Goal: Information Seeking & Learning: Learn about a topic

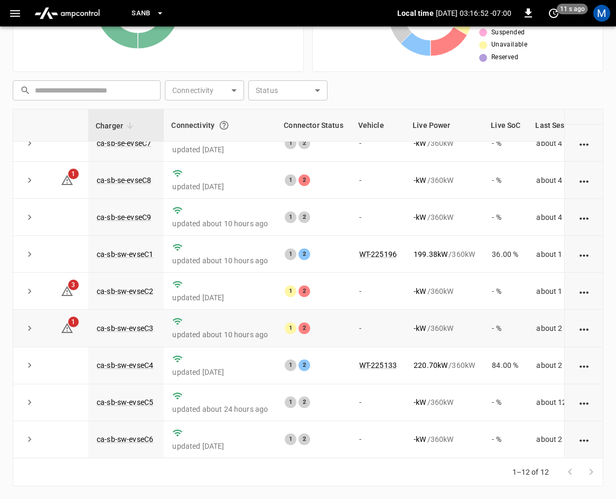
scroll to position [236, 0]
click at [143, 285] on link "ca-sb-sw-evseC2" at bounding box center [125, 291] width 61 height 13
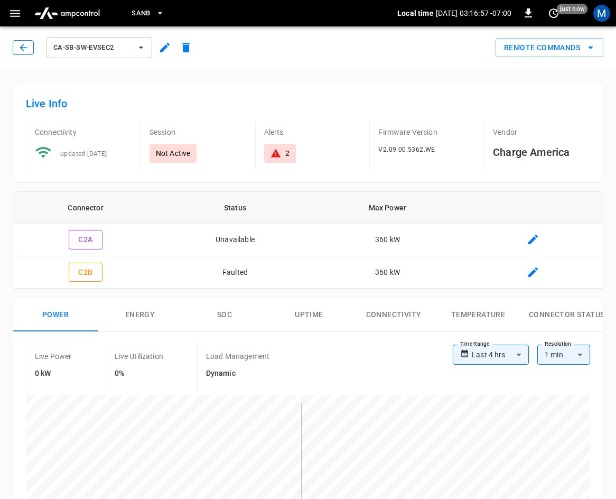
click at [20, 50] on icon "button" at bounding box center [23, 47] width 11 height 11
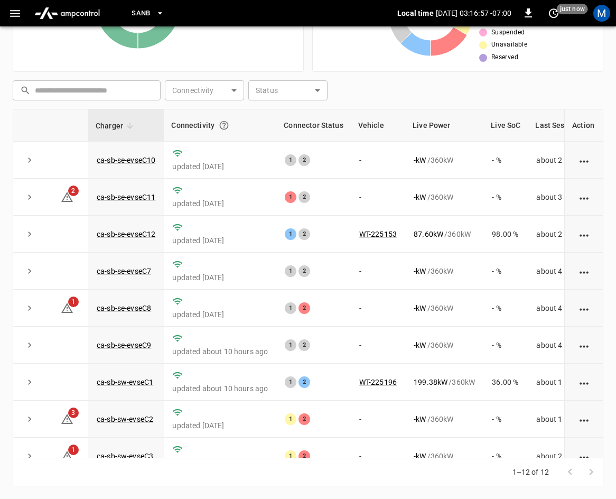
scroll to position [141, 0]
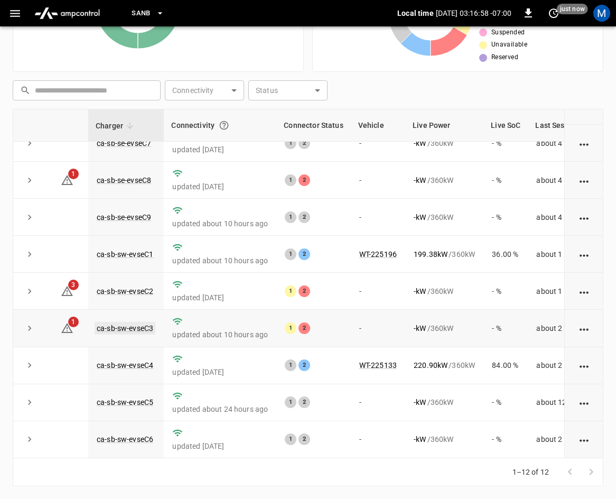
click at [142, 322] on link "ca-sb-sw-evseC3" at bounding box center [125, 328] width 61 height 13
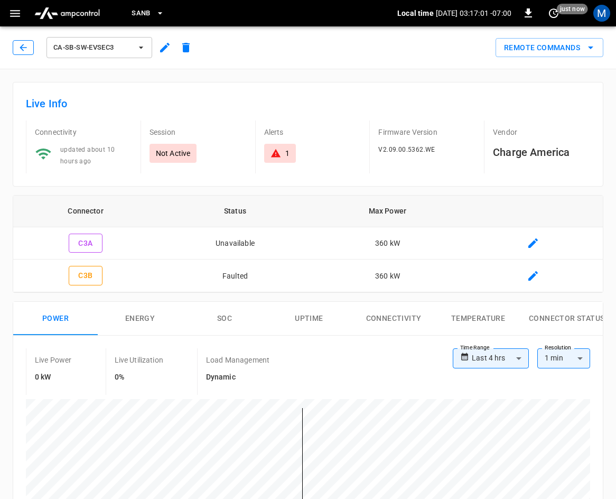
click at [27, 51] on icon "button" at bounding box center [23, 47] width 11 height 11
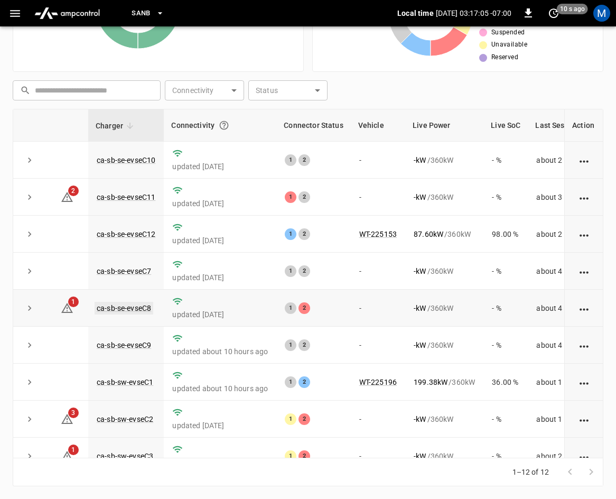
click at [143, 308] on link "ca-sb-se-evseC8" at bounding box center [124, 308] width 59 height 13
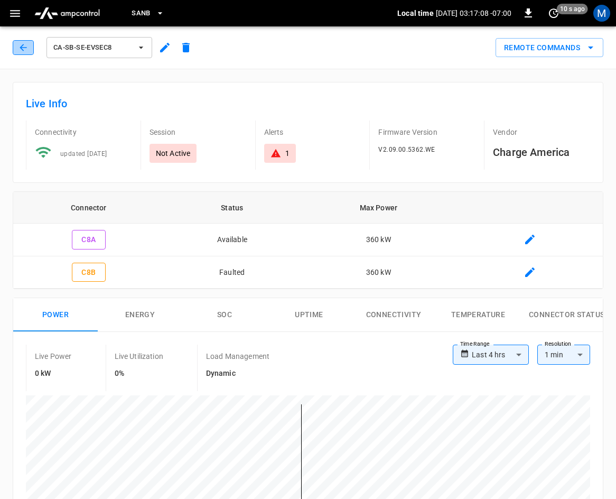
click at [23, 48] on icon "button" at bounding box center [23, 47] width 7 height 7
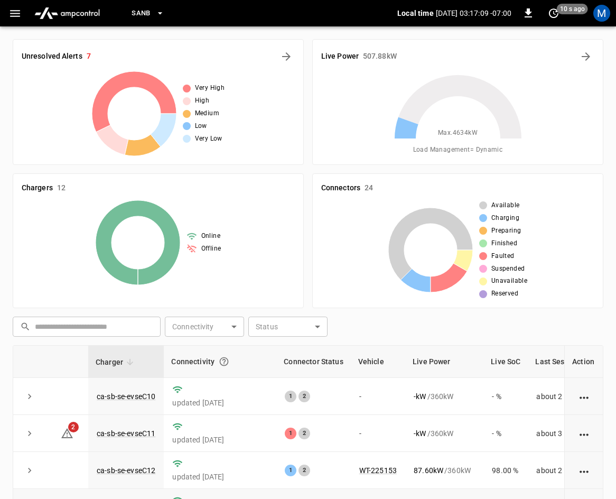
scroll to position [236, 0]
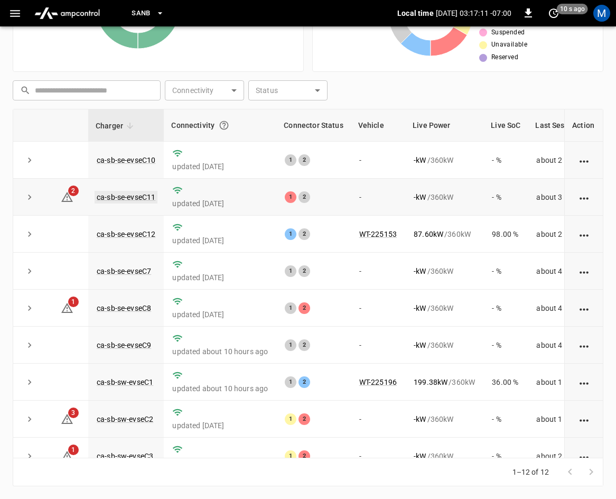
click at [136, 193] on link "ca-sb-se-evseC11" at bounding box center [126, 197] width 63 height 13
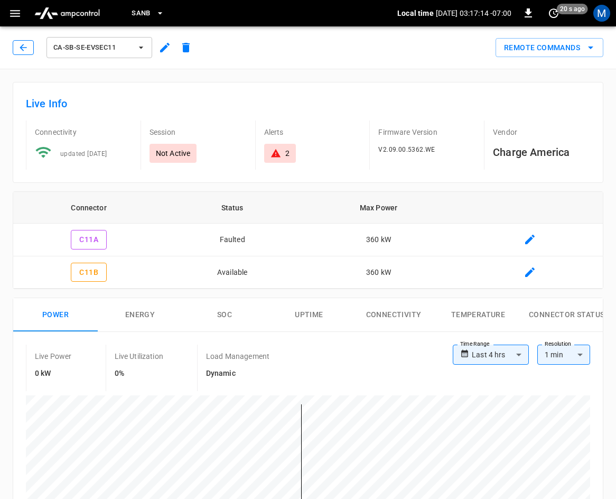
click at [25, 48] on icon "button" at bounding box center [23, 47] width 7 height 7
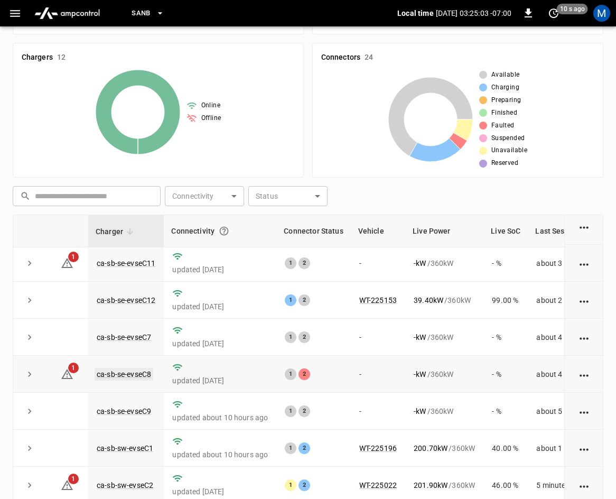
scroll to position [106, 0]
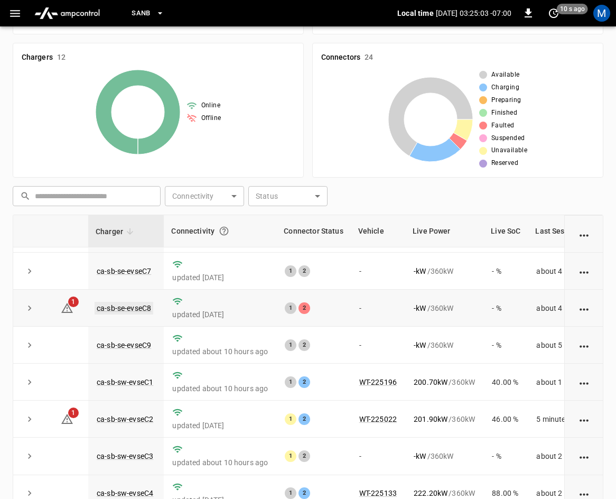
click at [126, 306] on link "ca-sb-se-evseC8" at bounding box center [124, 308] width 59 height 13
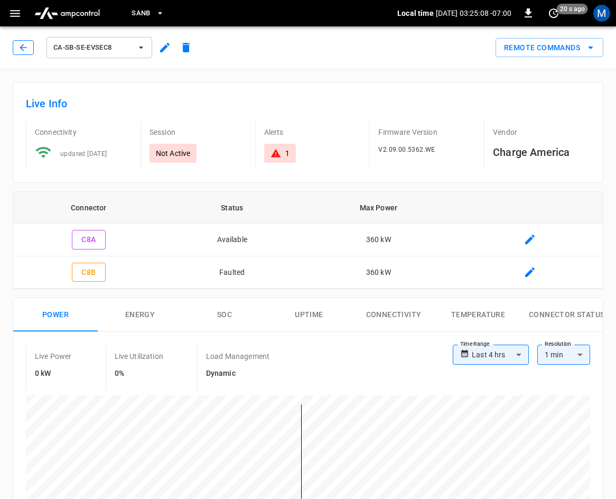
click at [26, 49] on icon "button" at bounding box center [23, 47] width 11 height 11
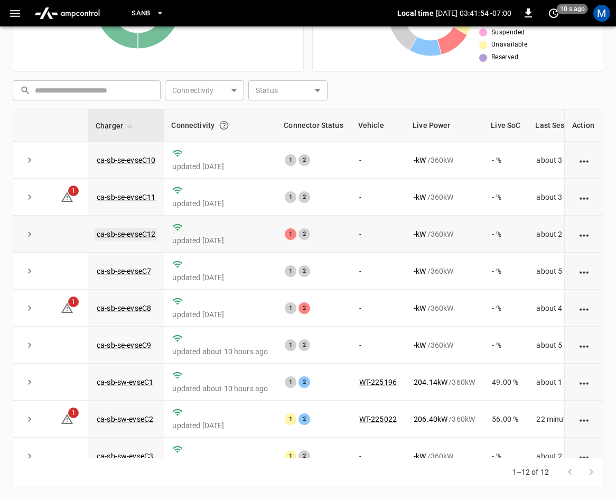
click at [127, 233] on link "ca-sb-se-evseC12" at bounding box center [126, 234] width 63 height 13
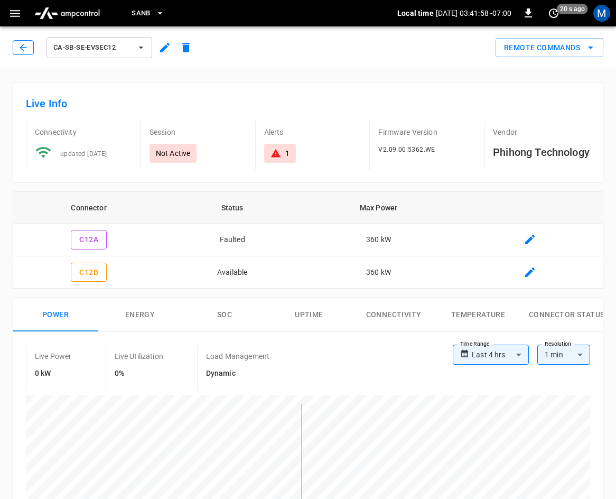
click at [21, 50] on icon "button" at bounding box center [23, 47] width 11 height 11
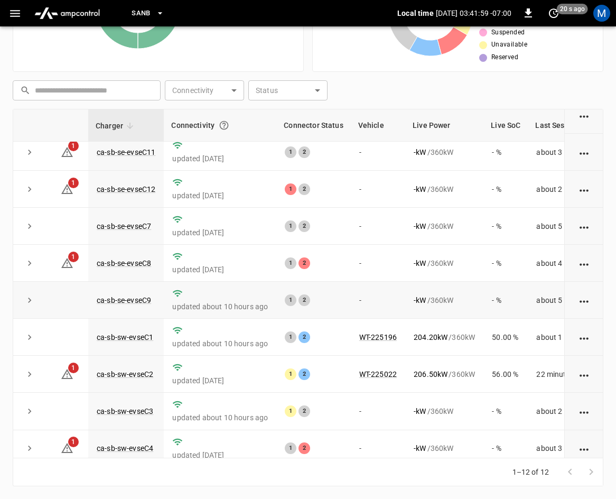
scroll to position [106, 0]
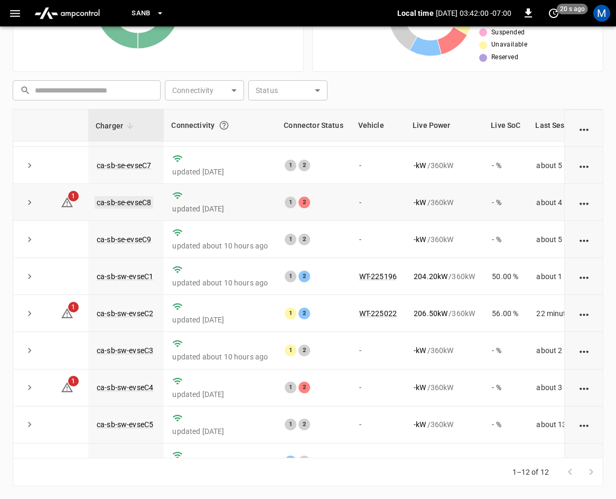
click at [137, 201] on link "ca-sb-se-evseC8" at bounding box center [124, 202] width 59 height 13
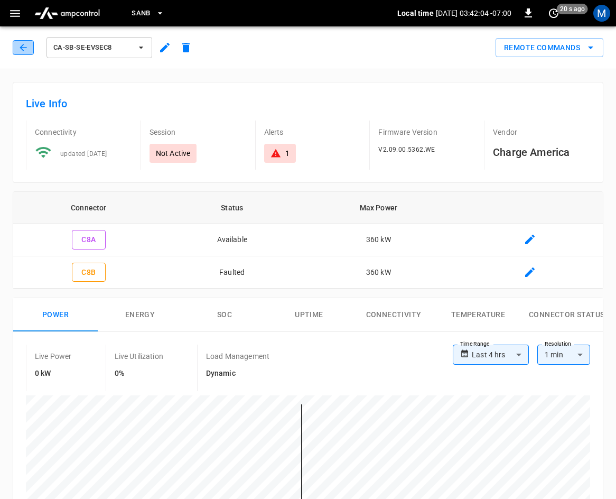
click at [21, 48] on icon "button" at bounding box center [23, 47] width 7 height 7
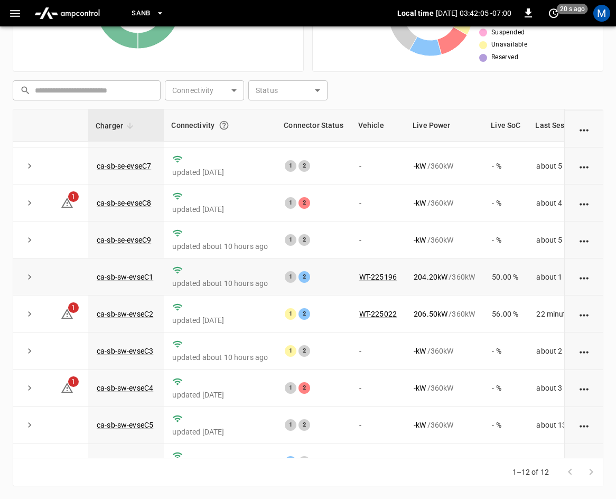
scroll to position [141, 0]
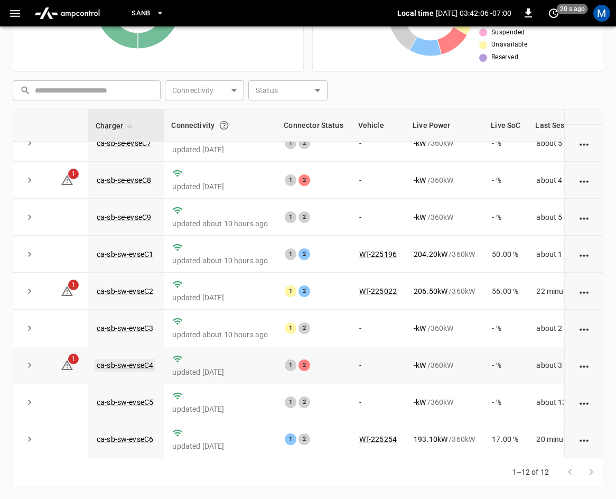
click at [139, 359] on link "ca-sb-sw-evseC4" at bounding box center [125, 365] width 61 height 13
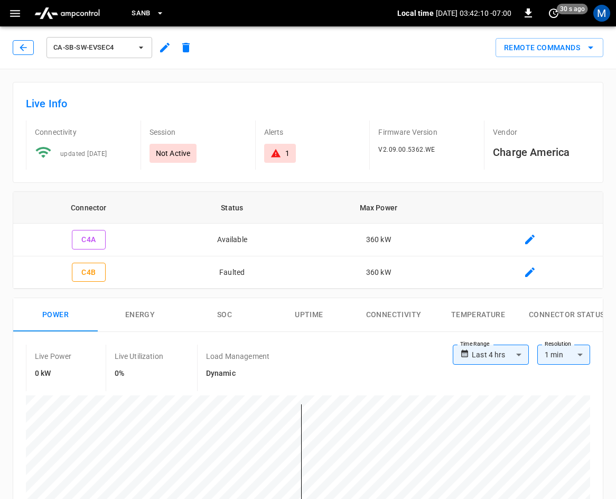
click at [23, 48] on icon "button" at bounding box center [23, 47] width 11 height 11
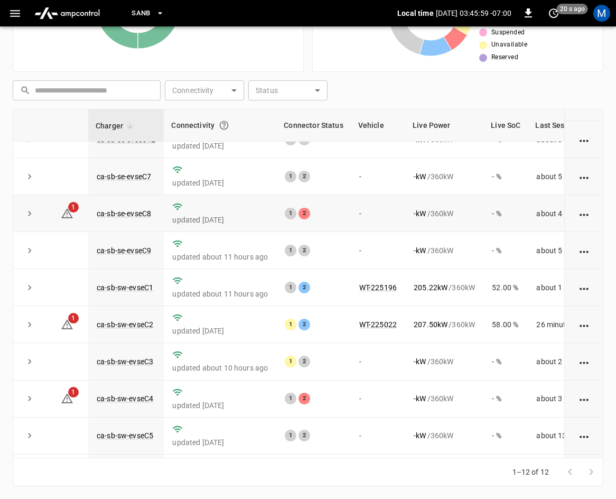
scroll to position [35, 0]
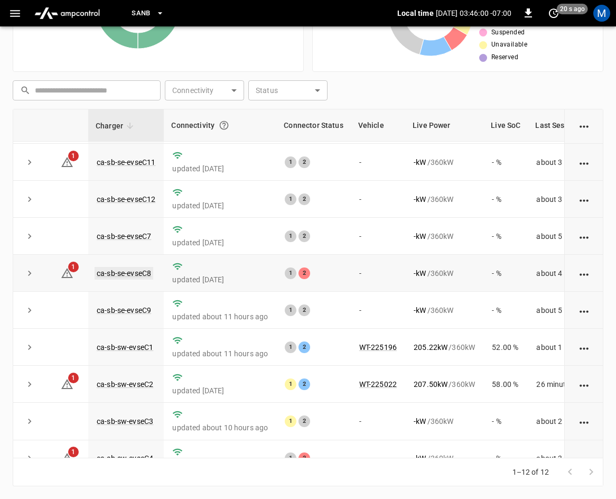
click at [139, 277] on link "ca-sb-se-evseC8" at bounding box center [124, 273] width 59 height 13
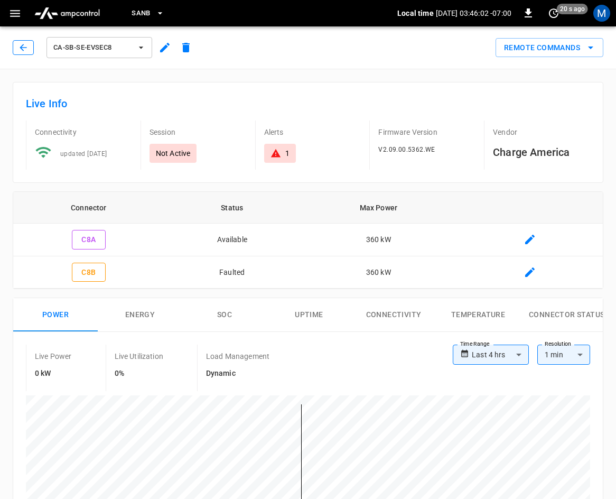
click at [24, 53] on button "button" at bounding box center [23, 47] width 21 height 15
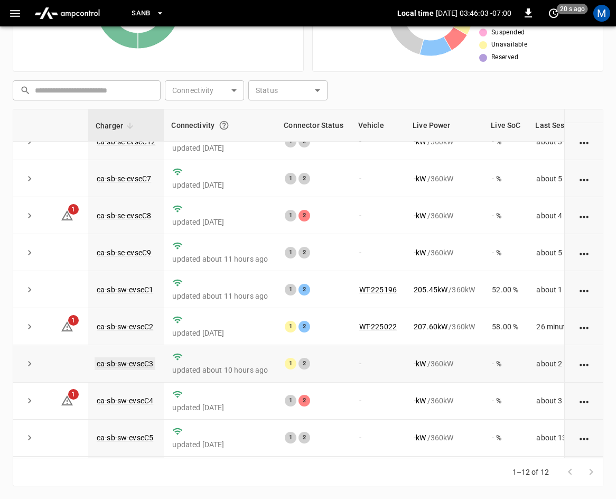
scroll to position [141, 0]
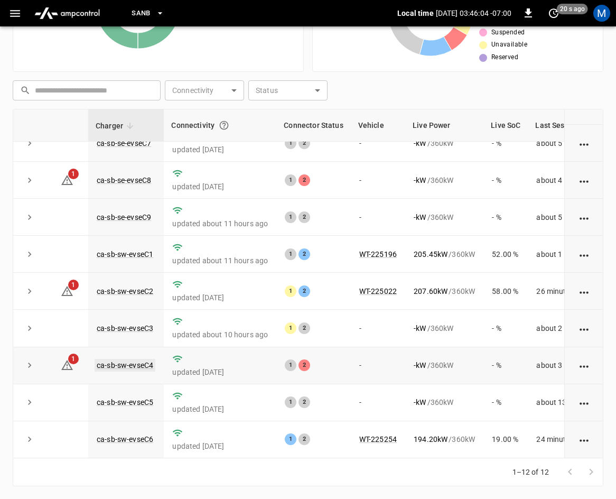
click at [119, 361] on link "ca-sb-sw-evseC4" at bounding box center [125, 365] width 61 height 13
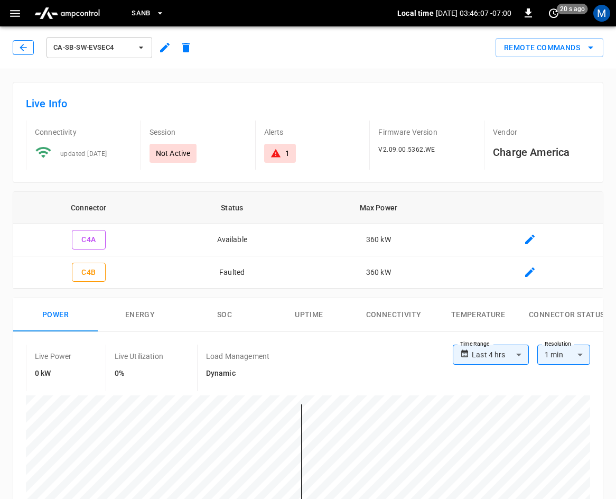
click at [24, 51] on icon "button" at bounding box center [23, 47] width 11 height 11
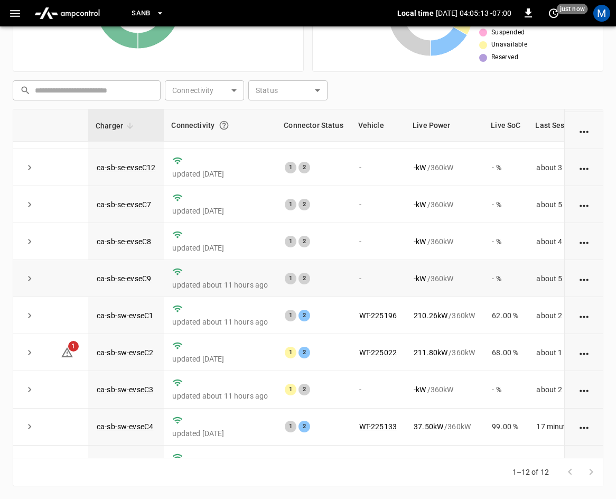
scroll to position [141, 0]
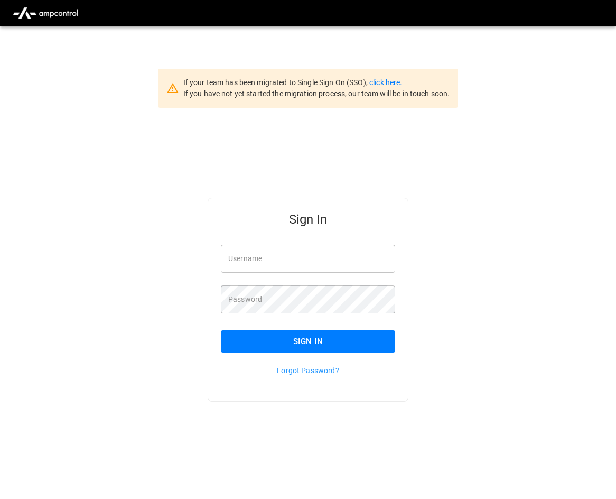
type input "**********"
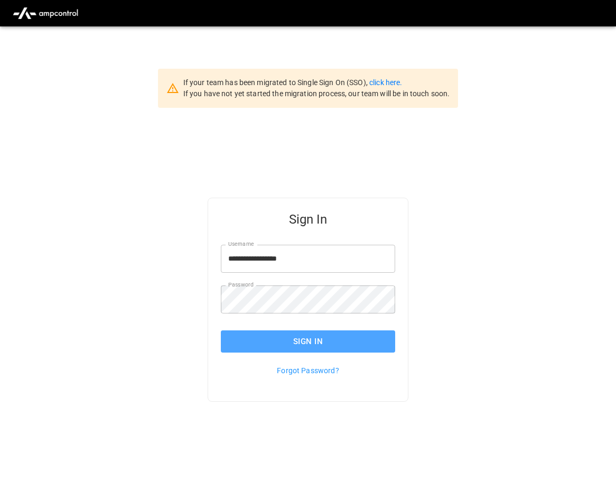
click at [320, 334] on button "Sign In" at bounding box center [308, 341] width 174 height 22
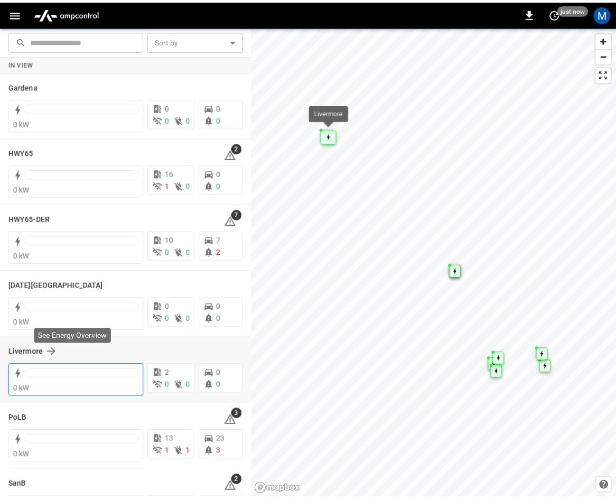
scroll to position [106, 0]
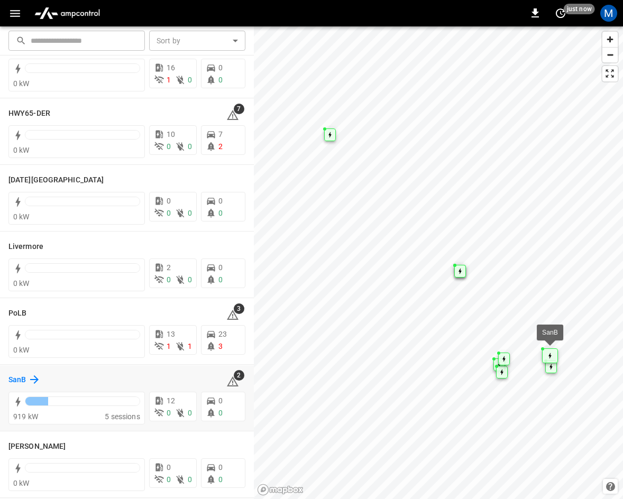
click at [19, 375] on h6 "SanB" at bounding box center [16, 380] width 17 height 12
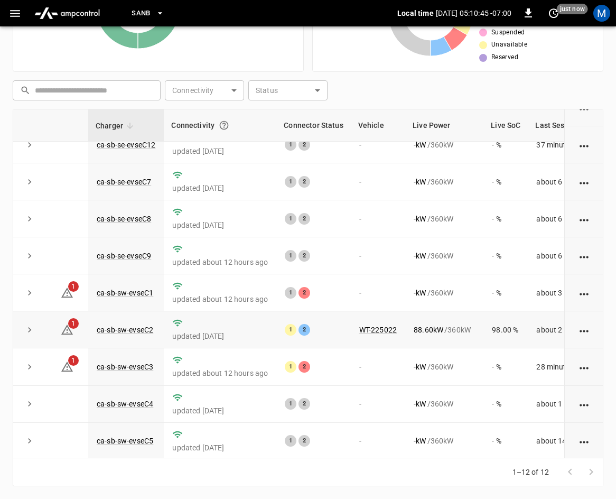
scroll to position [141, 0]
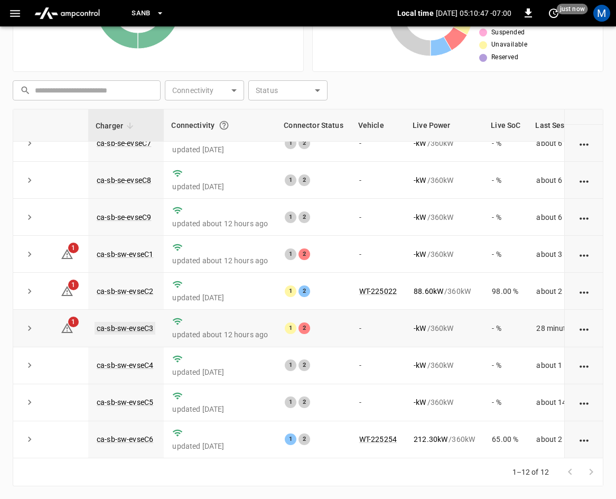
click at [106, 322] on link "ca-sb-sw-evseC3" at bounding box center [125, 328] width 61 height 13
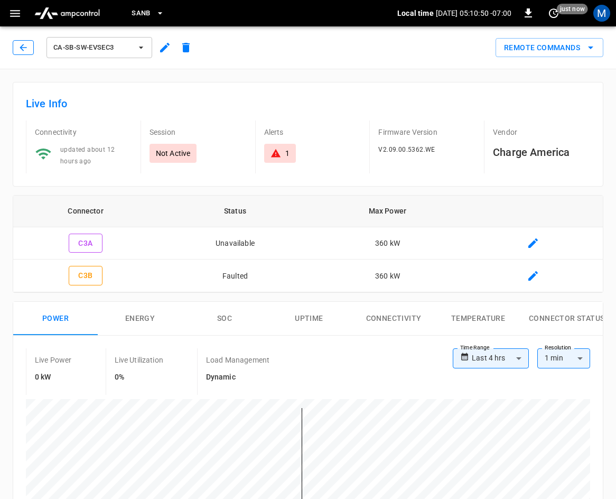
click at [19, 43] on icon "button" at bounding box center [23, 47] width 11 height 11
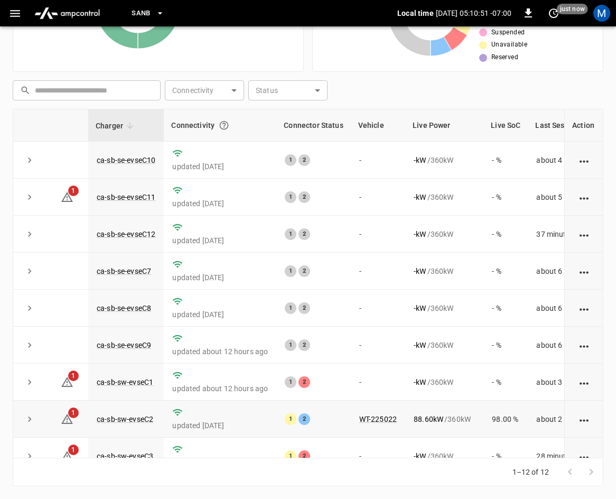
scroll to position [141, 0]
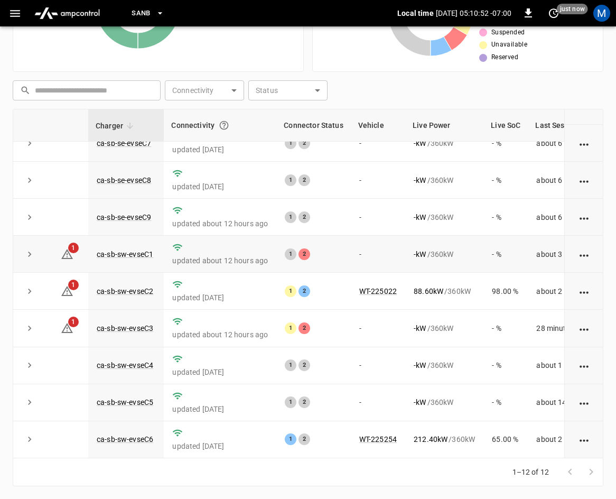
click at [134, 236] on td "ca-sb-sw-evseC1" at bounding box center [126, 254] width 76 height 37
click at [133, 248] on link "ca-sb-sw-evseC1" at bounding box center [125, 254] width 61 height 13
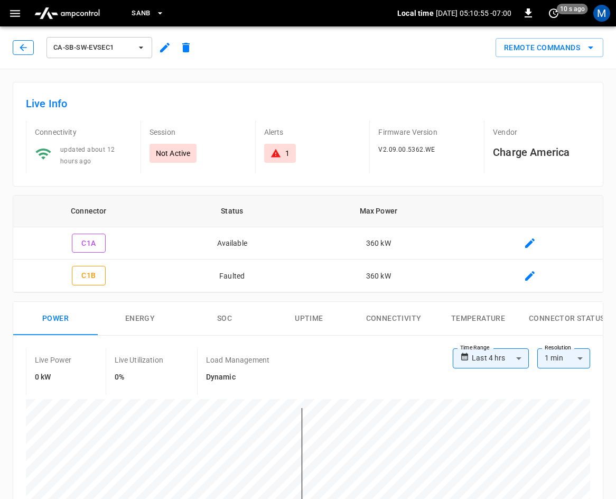
click at [17, 48] on button "button" at bounding box center [23, 47] width 21 height 15
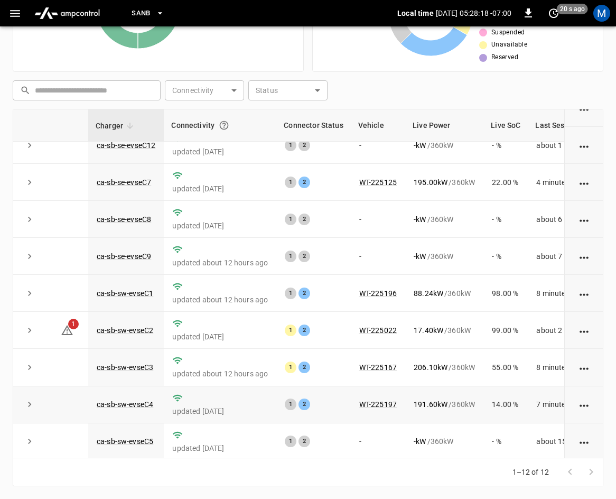
scroll to position [141, 0]
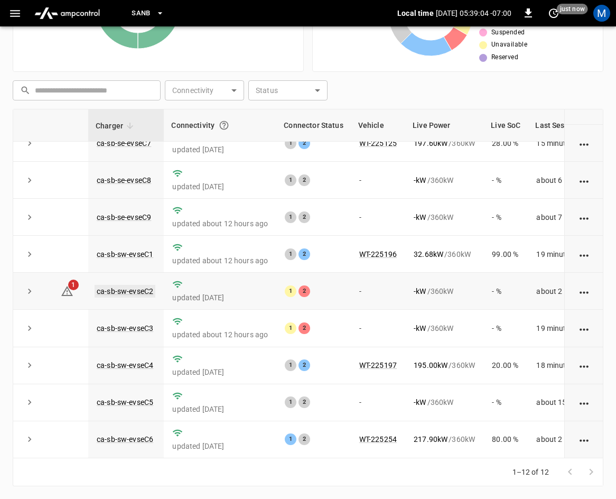
click at [128, 285] on link "ca-sb-sw-evseC2" at bounding box center [125, 291] width 61 height 13
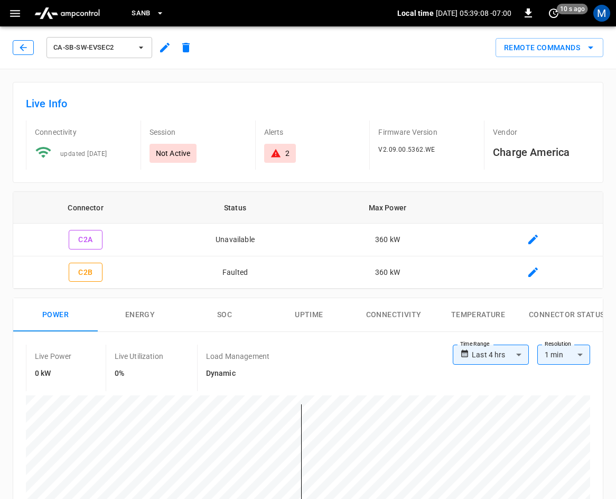
click at [24, 49] on icon "button" at bounding box center [23, 47] width 11 height 11
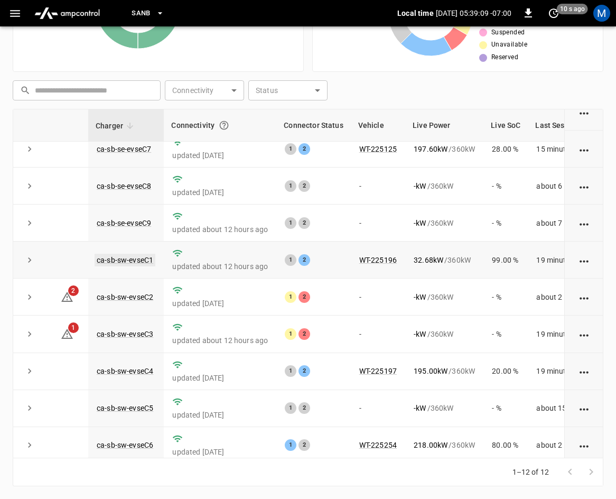
scroll to position [141, 0]
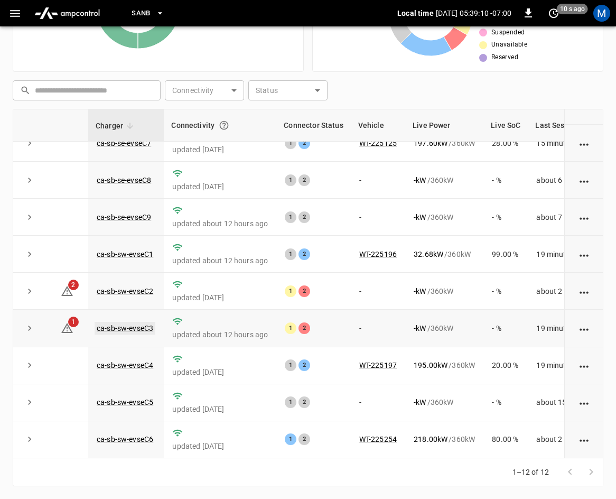
click at [99, 322] on link "ca-sb-sw-evseC3" at bounding box center [125, 328] width 61 height 13
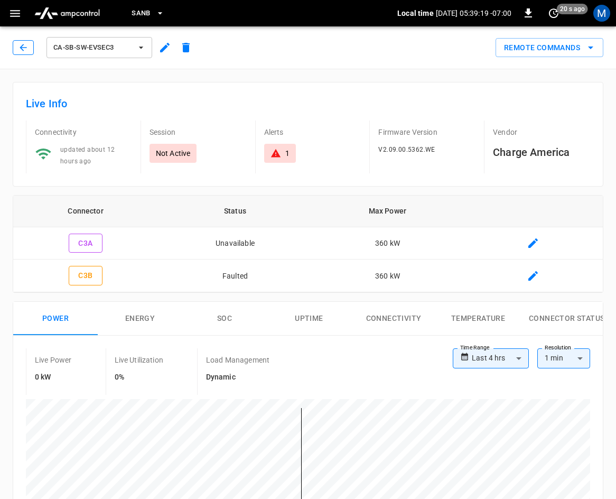
click at [22, 50] on icon "button" at bounding box center [23, 47] width 11 height 11
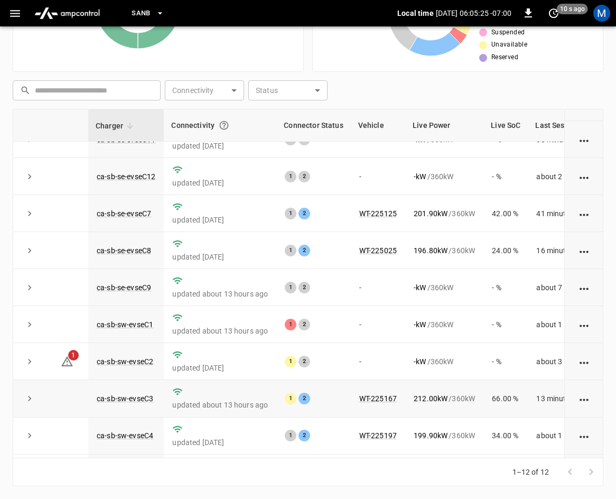
scroll to position [141, 0]
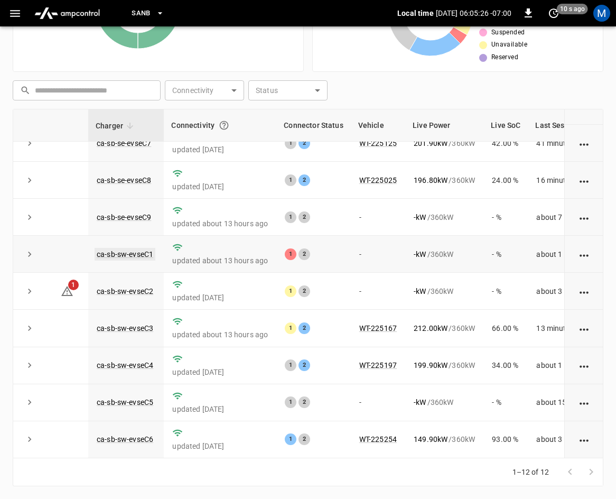
click at [126, 248] on link "ca-sb-sw-evseC1" at bounding box center [125, 254] width 61 height 13
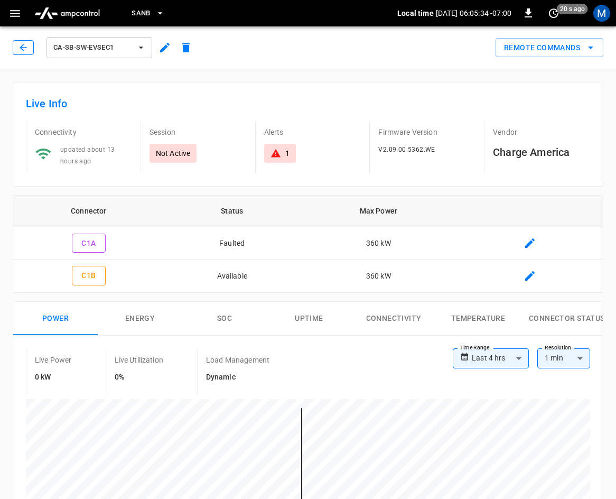
click at [31, 52] on button "button" at bounding box center [23, 47] width 21 height 15
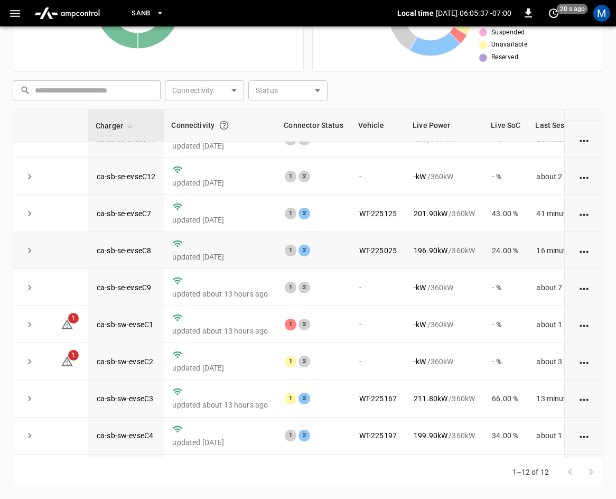
scroll to position [141, 0]
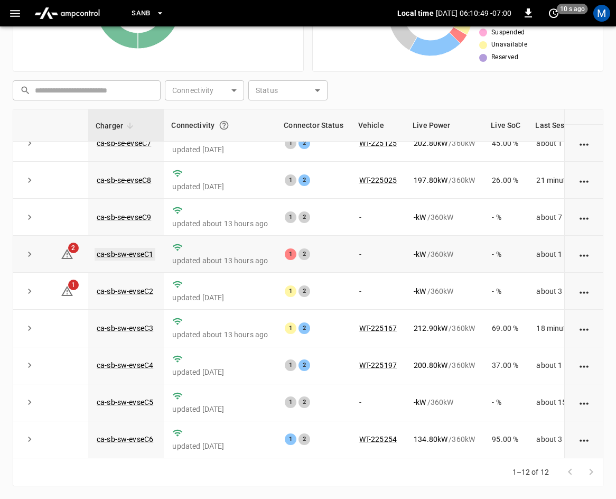
click at [144, 249] on link "ca-sb-sw-evseC1" at bounding box center [125, 254] width 61 height 13
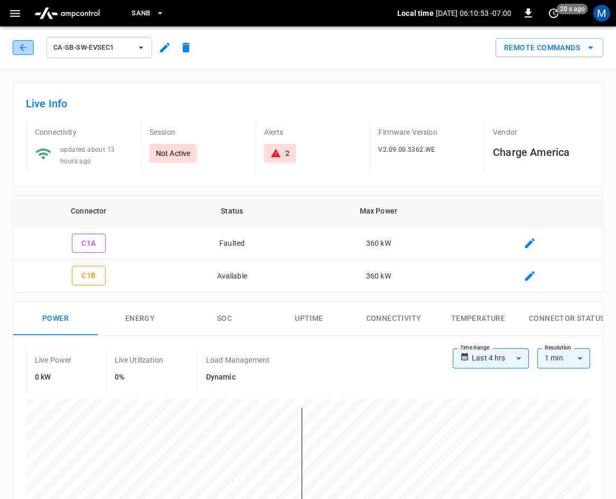
click at [21, 46] on icon "button" at bounding box center [23, 47] width 11 height 11
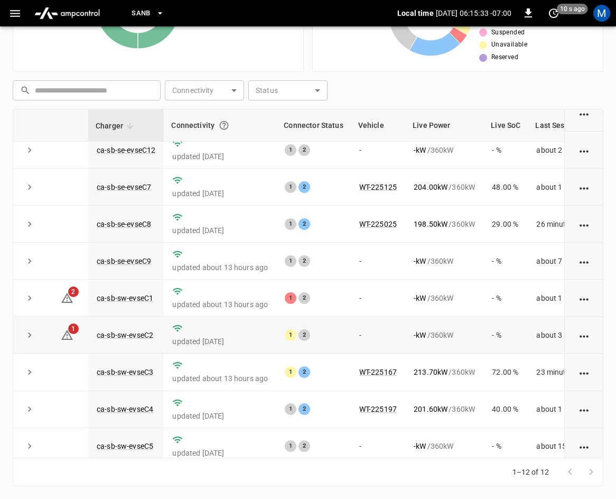
scroll to position [141, 0]
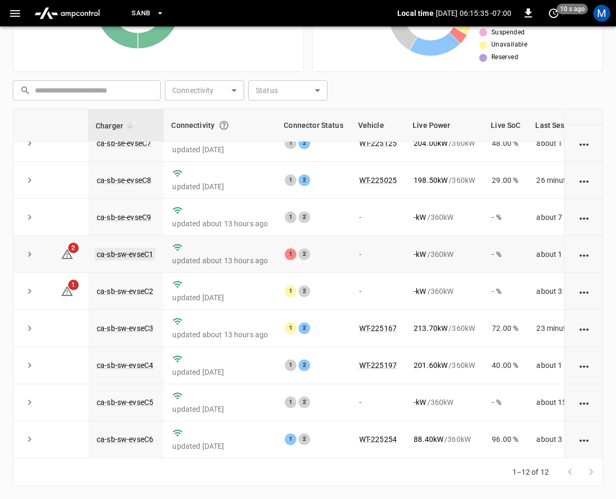
click at [138, 248] on link "ca-sb-sw-evseC1" at bounding box center [125, 254] width 61 height 13
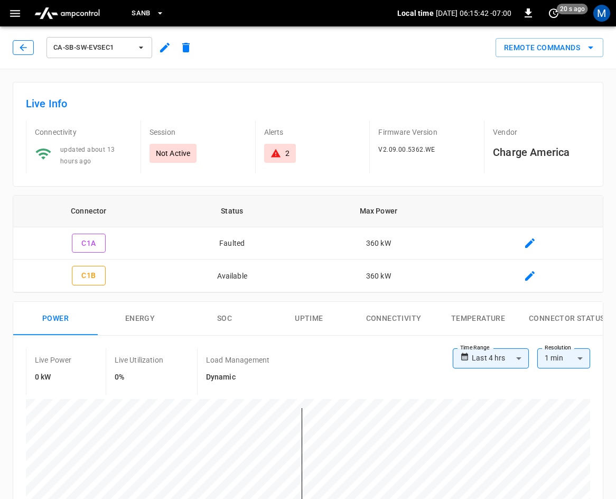
click at [23, 46] on icon "button" at bounding box center [23, 47] width 11 height 11
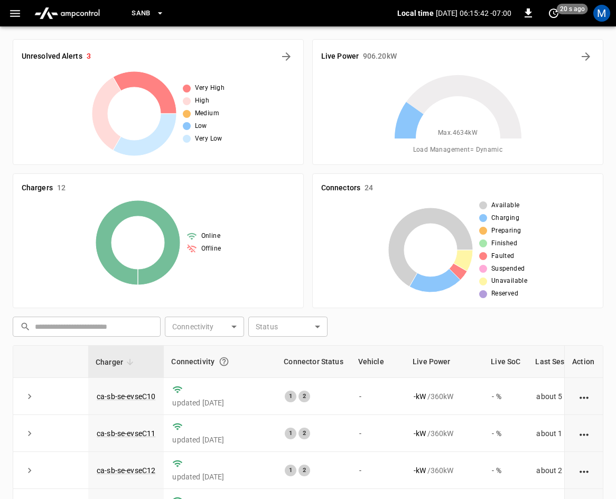
scroll to position [236, 0]
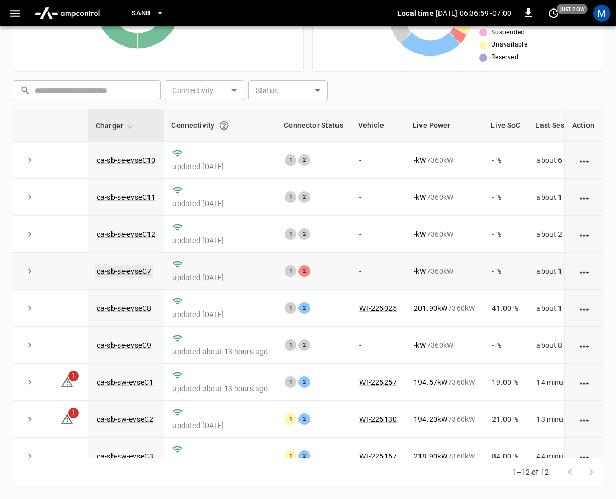
click at [127, 273] on link "ca-sb-se-evseC7" at bounding box center [124, 271] width 59 height 13
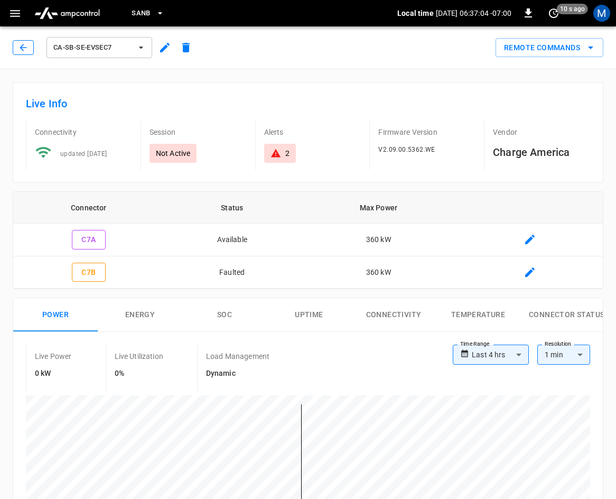
click at [16, 46] on button "button" at bounding box center [23, 47] width 21 height 15
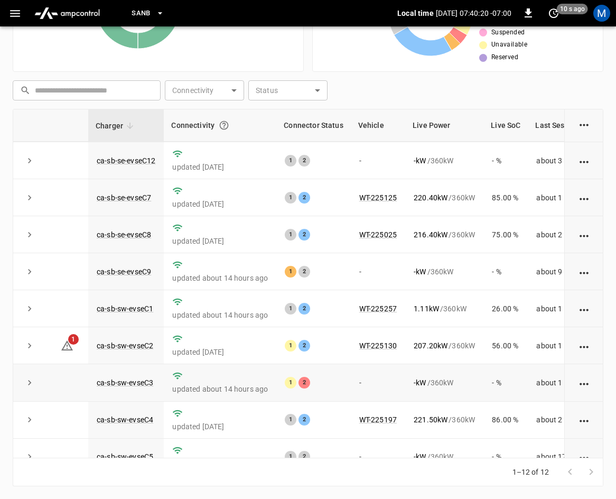
scroll to position [141, 0]
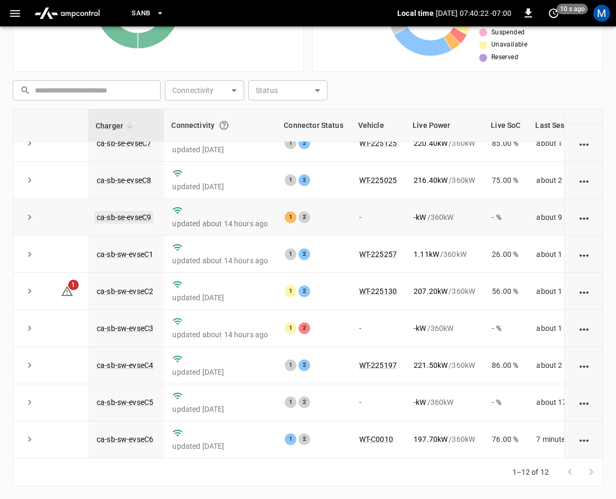
click at [122, 211] on link "ca-sb-se-evseC9" at bounding box center [124, 217] width 59 height 13
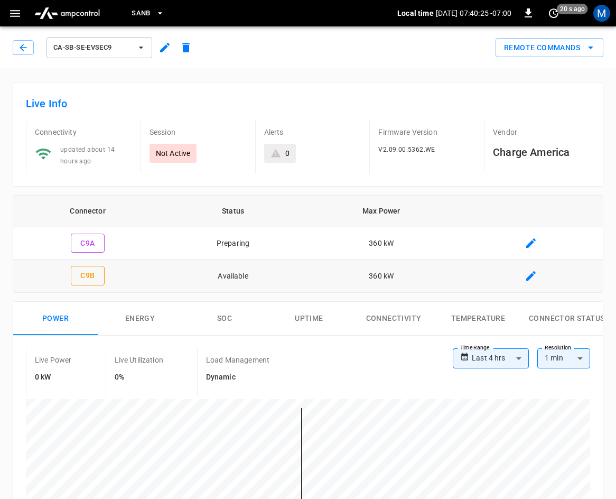
click at [29, 47] on button "button" at bounding box center [23, 47] width 21 height 15
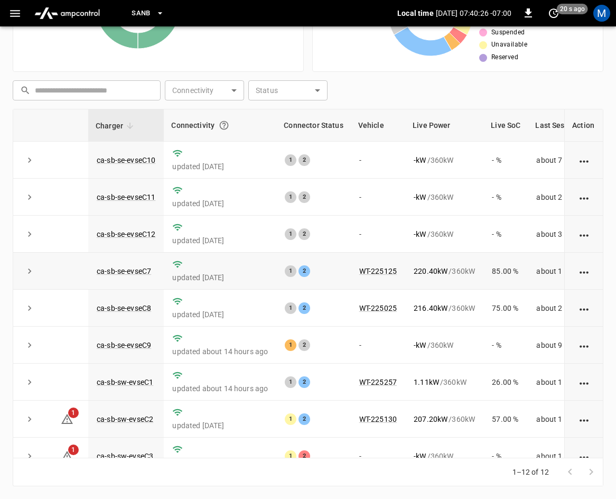
scroll to position [141, 0]
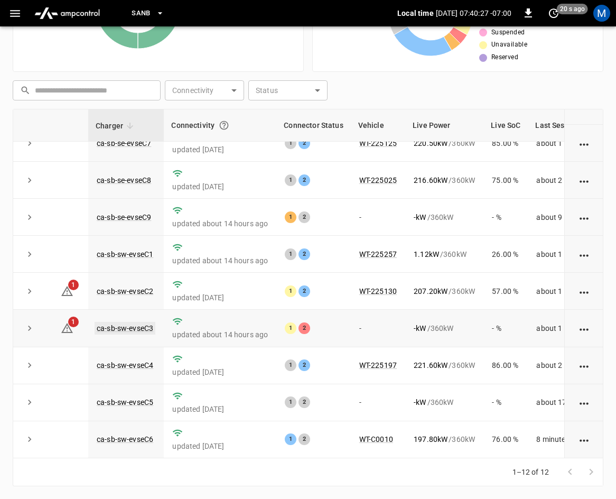
click at [124, 322] on link "ca-sb-sw-evseC3" at bounding box center [125, 328] width 61 height 13
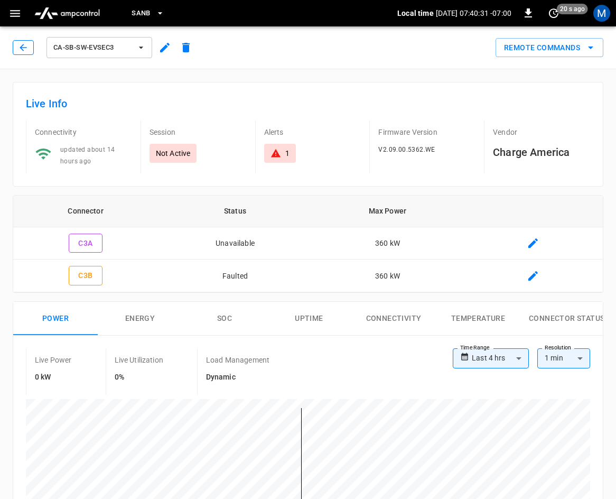
click at [27, 54] on button "button" at bounding box center [23, 47] width 21 height 15
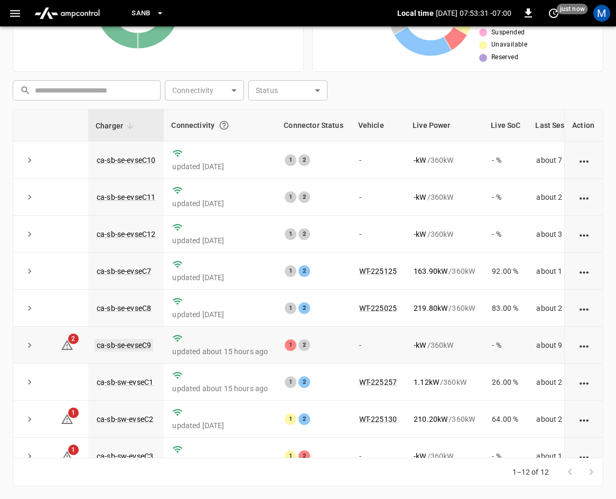
click at [140, 348] on link "ca-sb-se-evseC9" at bounding box center [124, 345] width 59 height 13
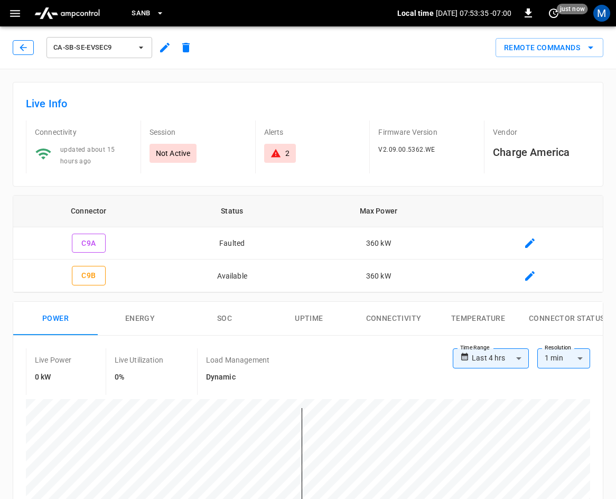
click at [16, 48] on button "button" at bounding box center [23, 47] width 21 height 15
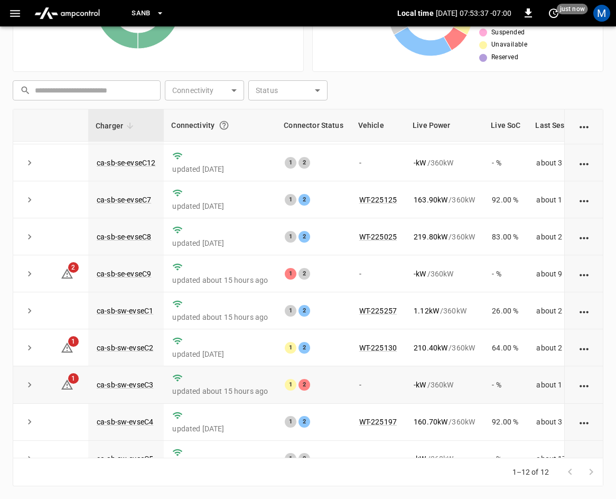
scroll to position [141, 0]
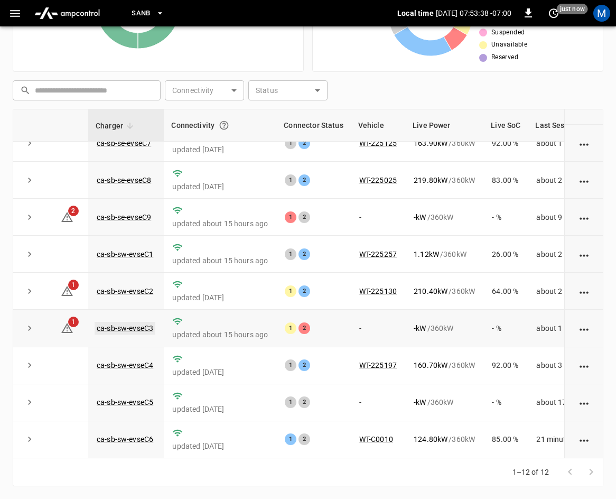
click at [128, 322] on link "ca-sb-sw-evseC3" at bounding box center [125, 328] width 61 height 13
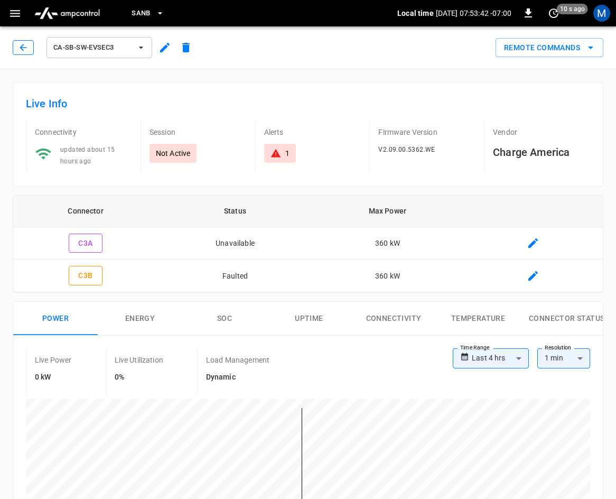
click at [15, 51] on button "button" at bounding box center [23, 47] width 21 height 15
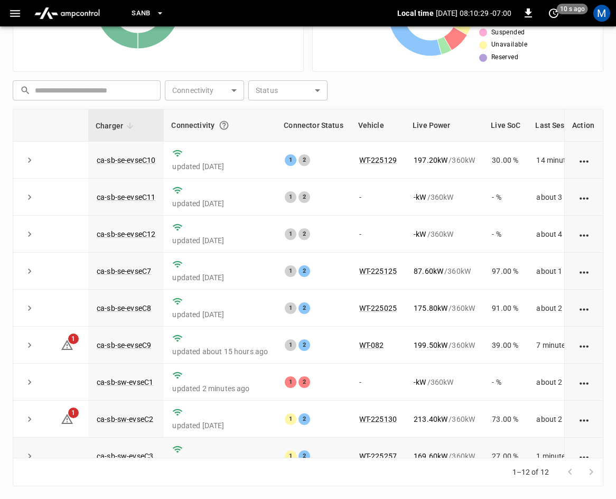
scroll to position [141, 0]
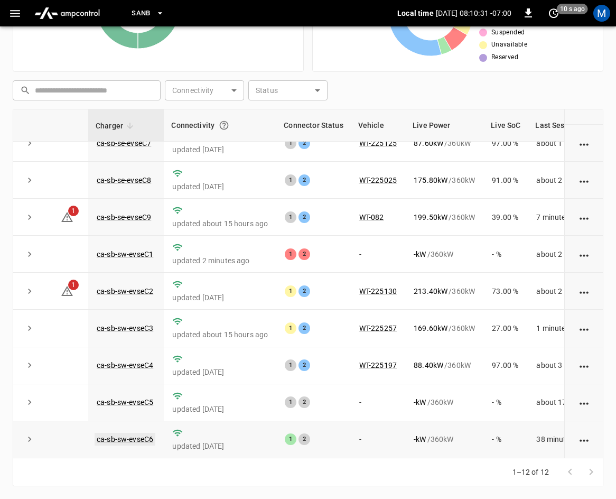
click at [137, 433] on link "ca-sb-sw-evseC6" at bounding box center [125, 439] width 61 height 13
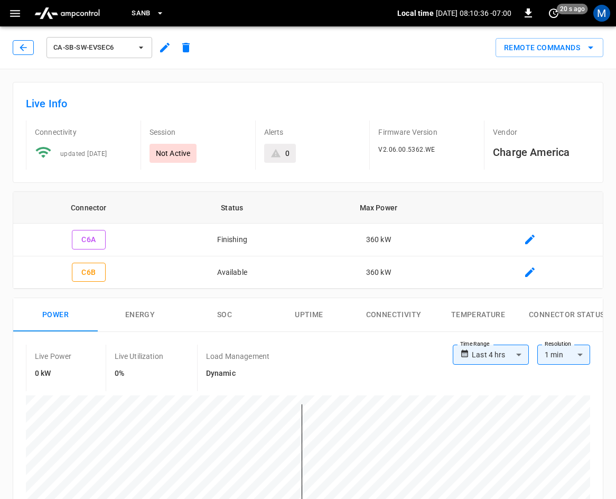
click at [22, 44] on icon "button" at bounding box center [23, 47] width 11 height 11
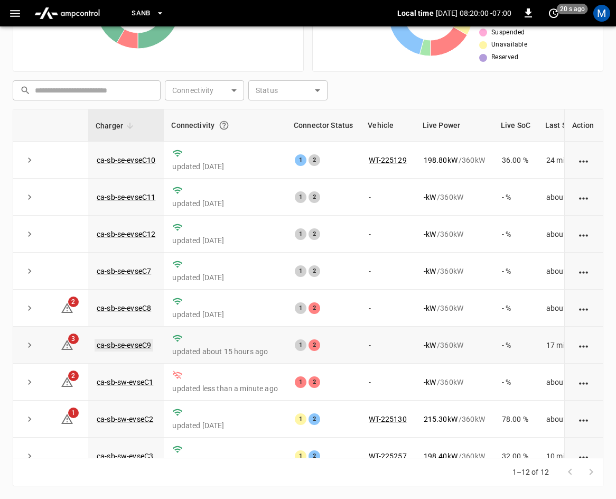
click at [129, 345] on link "ca-sb-se-evseC9" at bounding box center [124, 345] width 59 height 13
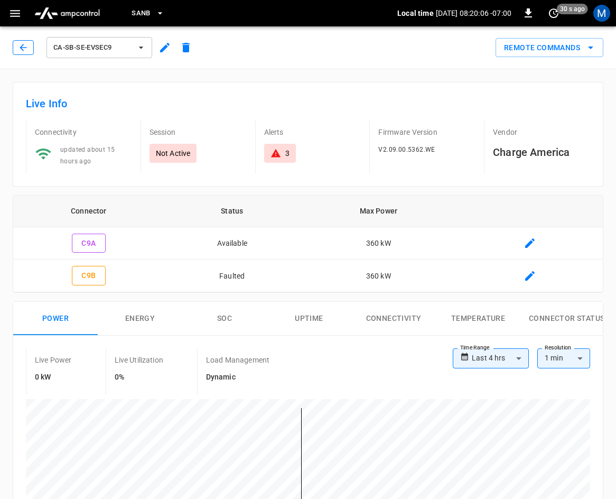
click at [20, 44] on icon "button" at bounding box center [23, 47] width 11 height 11
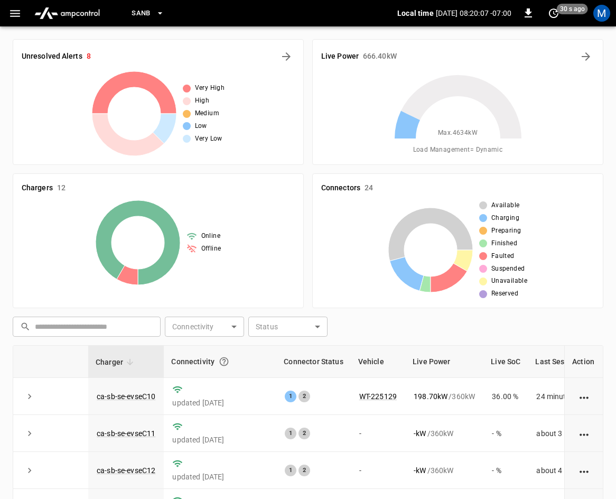
scroll to position [236, 0]
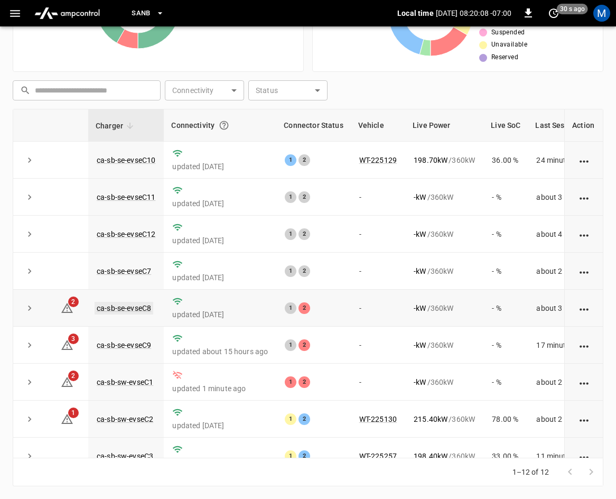
click at [139, 307] on link "ca-sb-se-evseC8" at bounding box center [124, 308] width 59 height 13
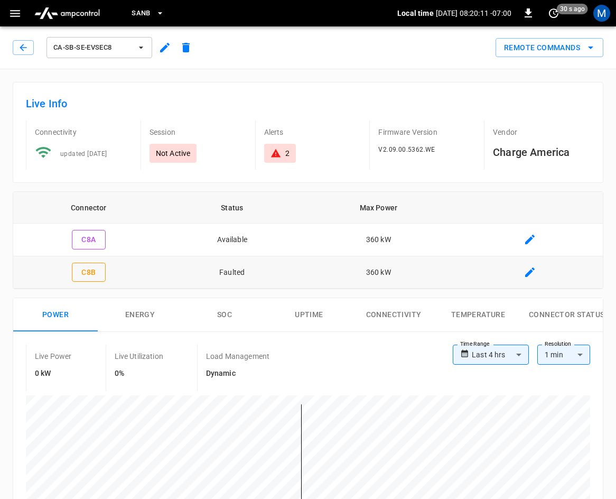
drag, startPoint x: 33, startPoint y: 42, endPoint x: 25, endPoint y: 43, distance: 7.9
click at [26, 43] on button "button" at bounding box center [23, 47] width 21 height 15
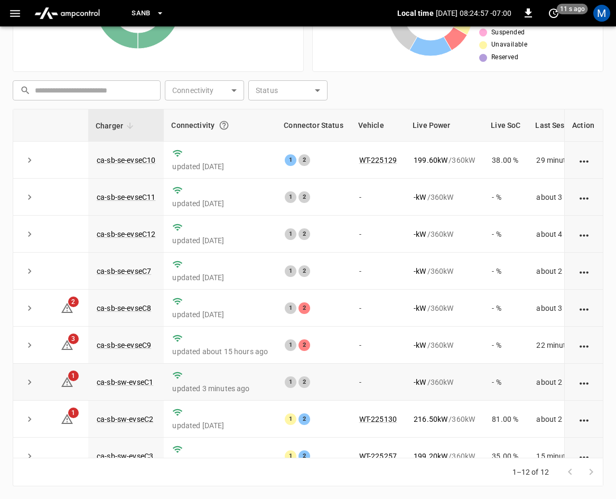
scroll to position [141, 0]
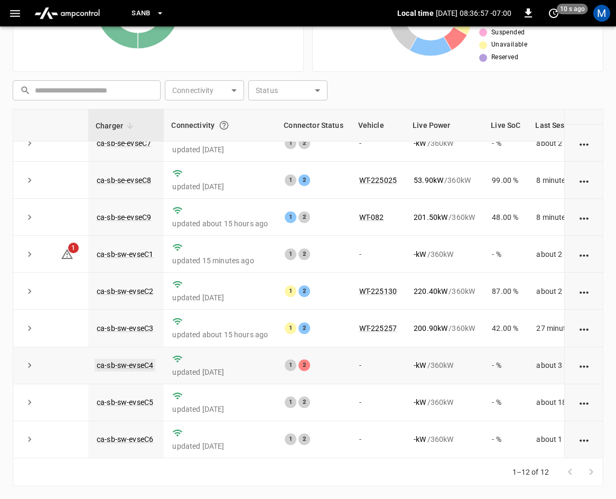
click at [118, 359] on link "ca-sb-sw-evseC4" at bounding box center [125, 365] width 61 height 13
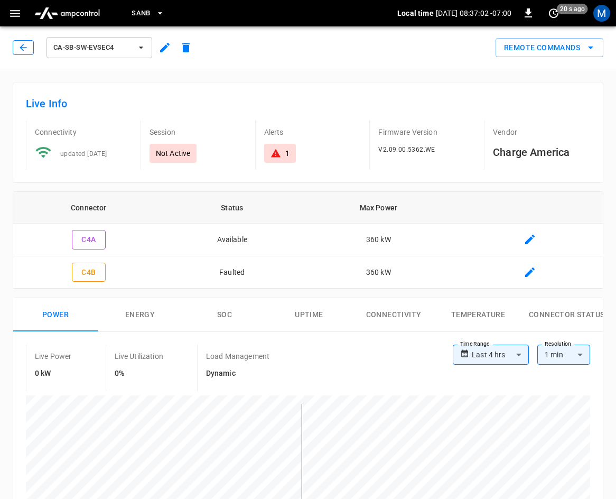
click at [22, 47] on icon "button" at bounding box center [23, 47] width 11 height 11
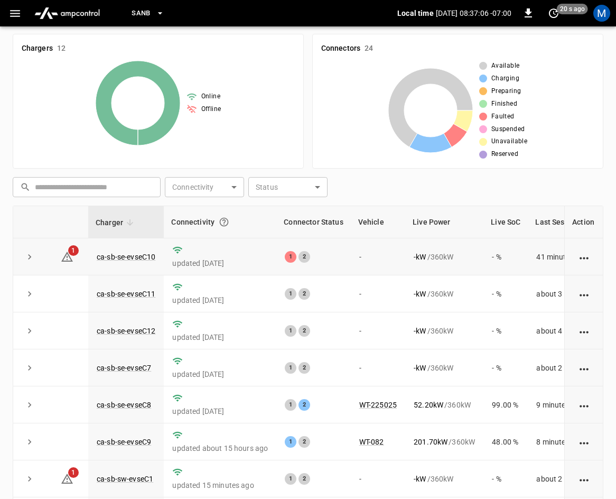
scroll to position [183, 0]
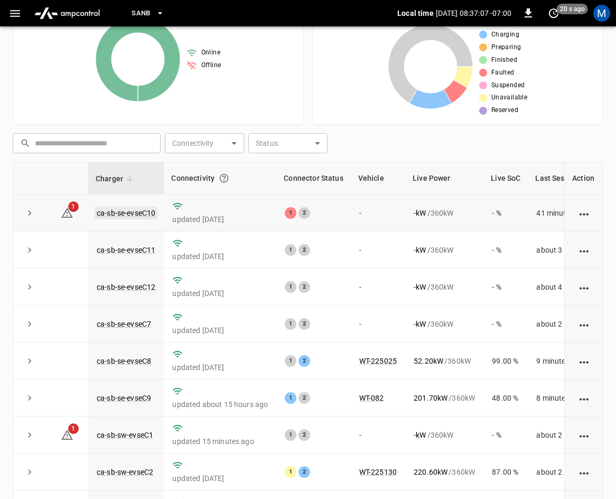
click at [107, 212] on link "ca-sb-se-evseC10" at bounding box center [126, 213] width 63 height 13
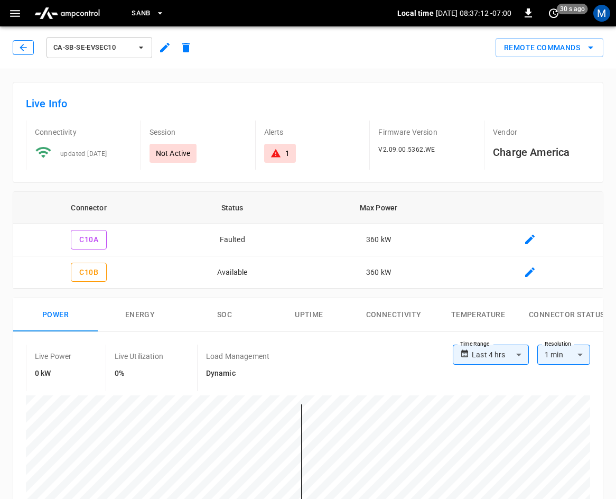
click at [22, 43] on icon "button" at bounding box center [23, 47] width 11 height 11
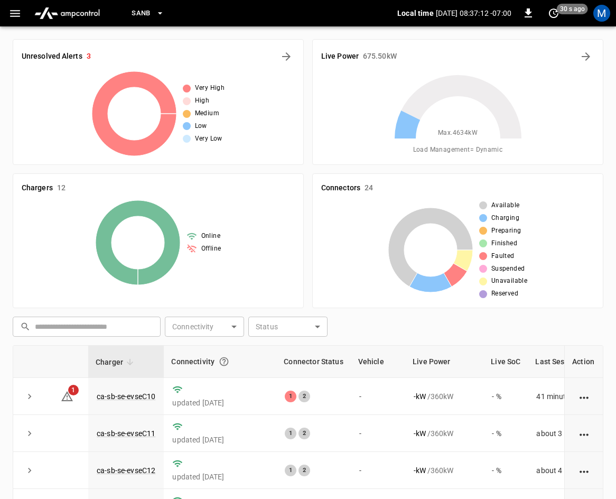
scroll to position [183, 0]
